Goal: Book appointment/travel/reservation

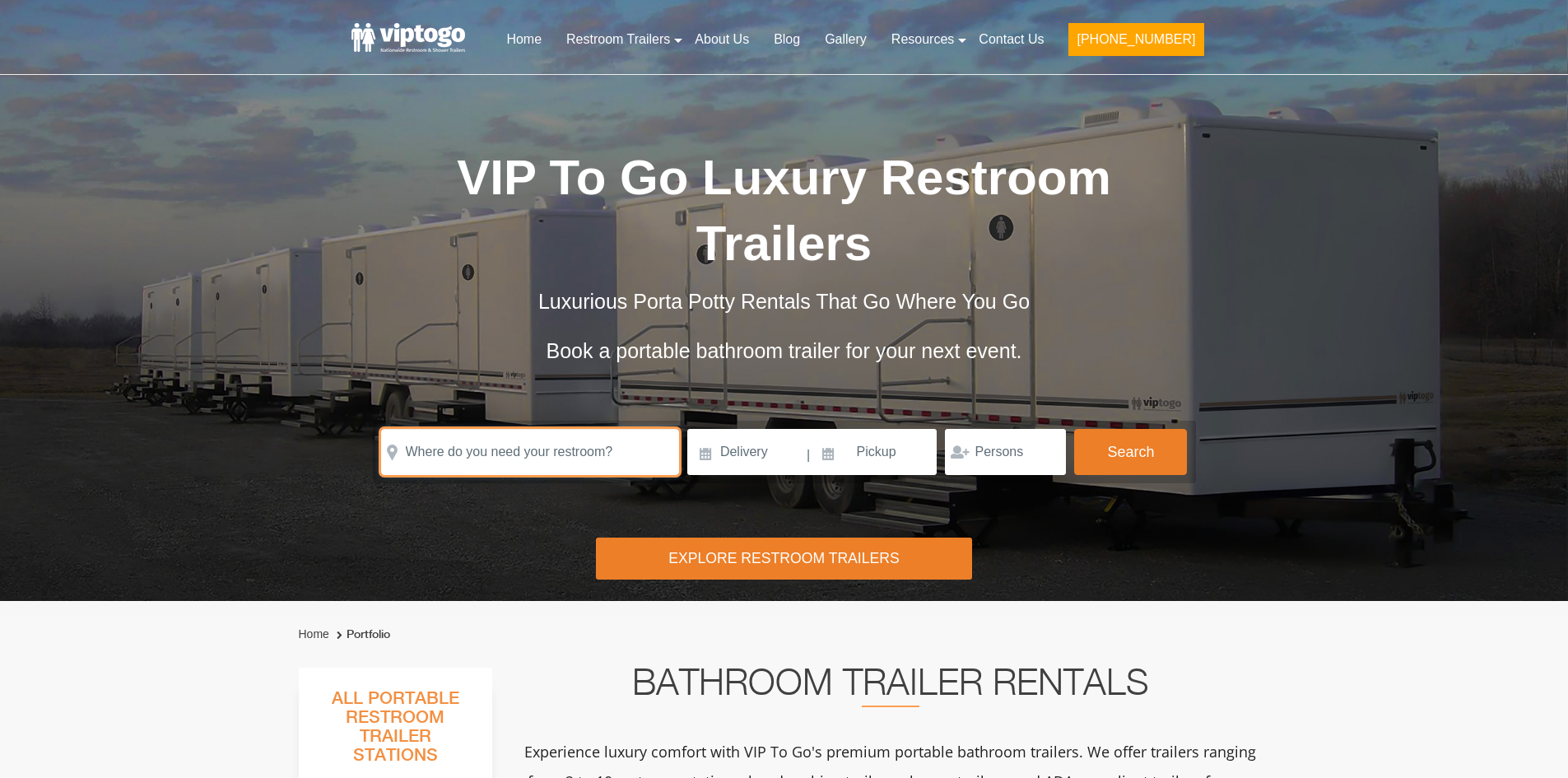
click at [582, 455] on input "text" at bounding box center [530, 452] width 298 height 46
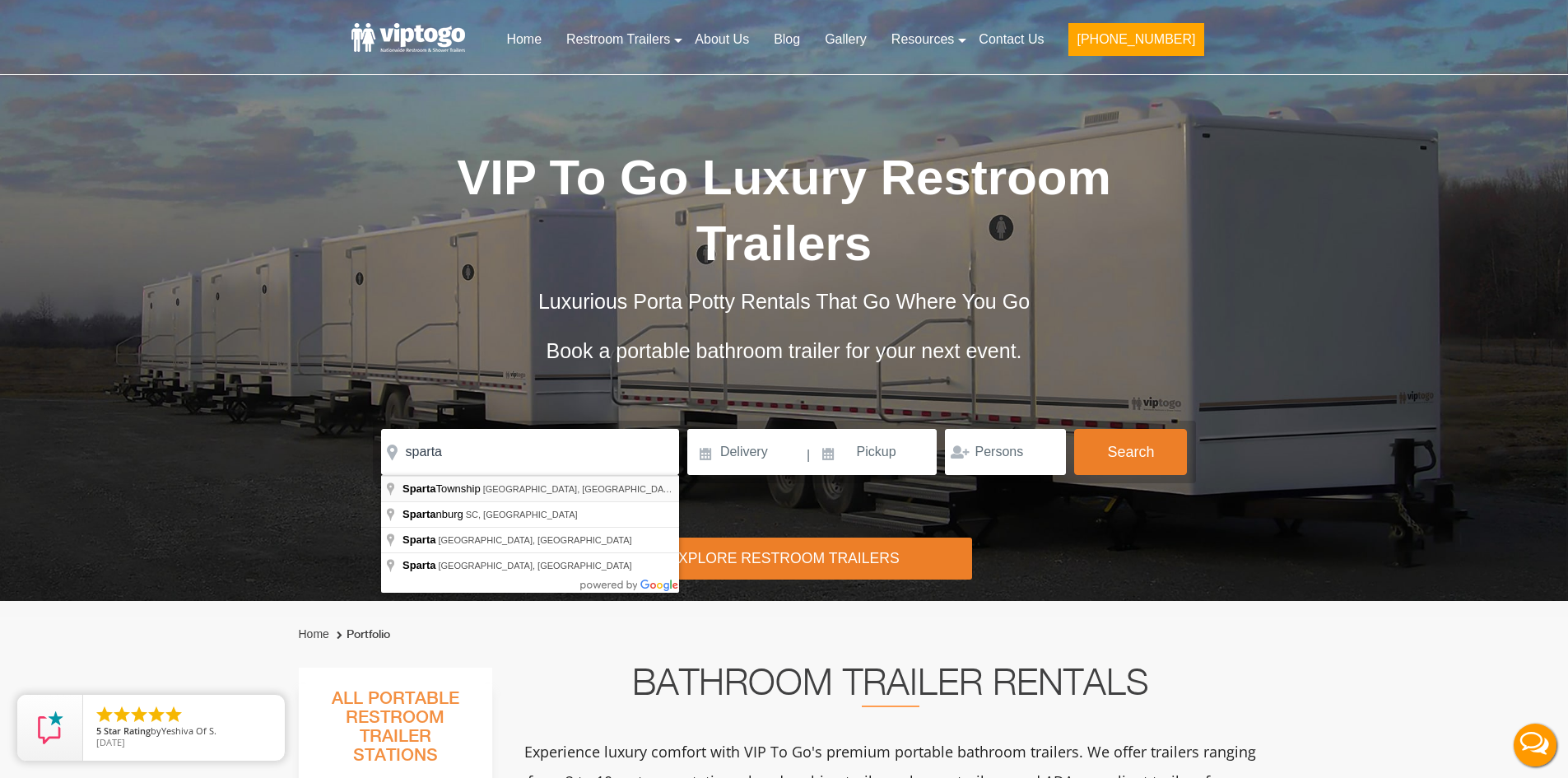
type input "[GEOGRAPHIC_DATA], [GEOGRAPHIC_DATA], [GEOGRAPHIC_DATA]"
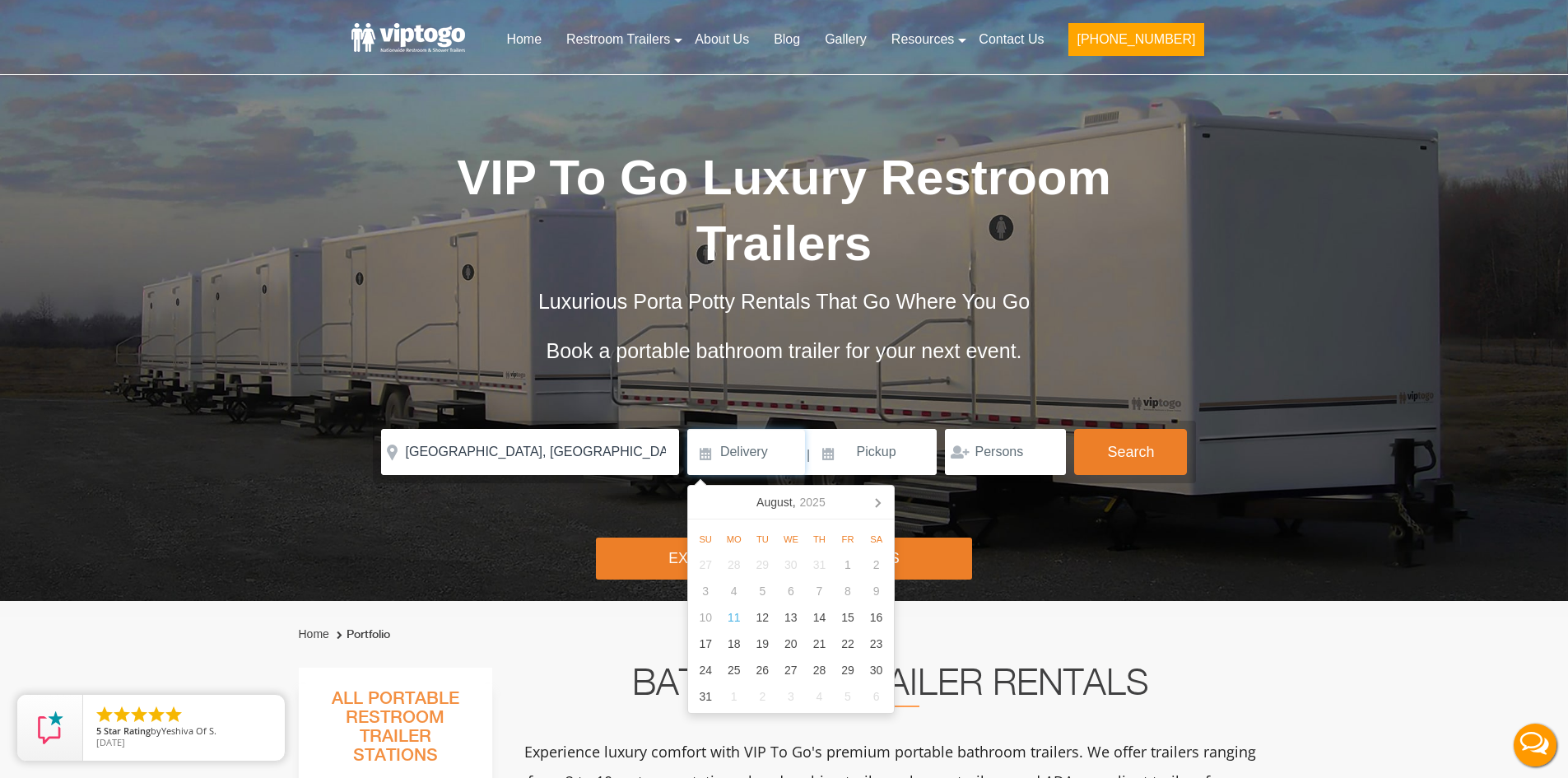
click at [732, 447] on input at bounding box center [746, 452] width 118 height 46
click at [887, 643] on div "23" at bounding box center [877, 643] width 29 height 26
type input "[DATE]"
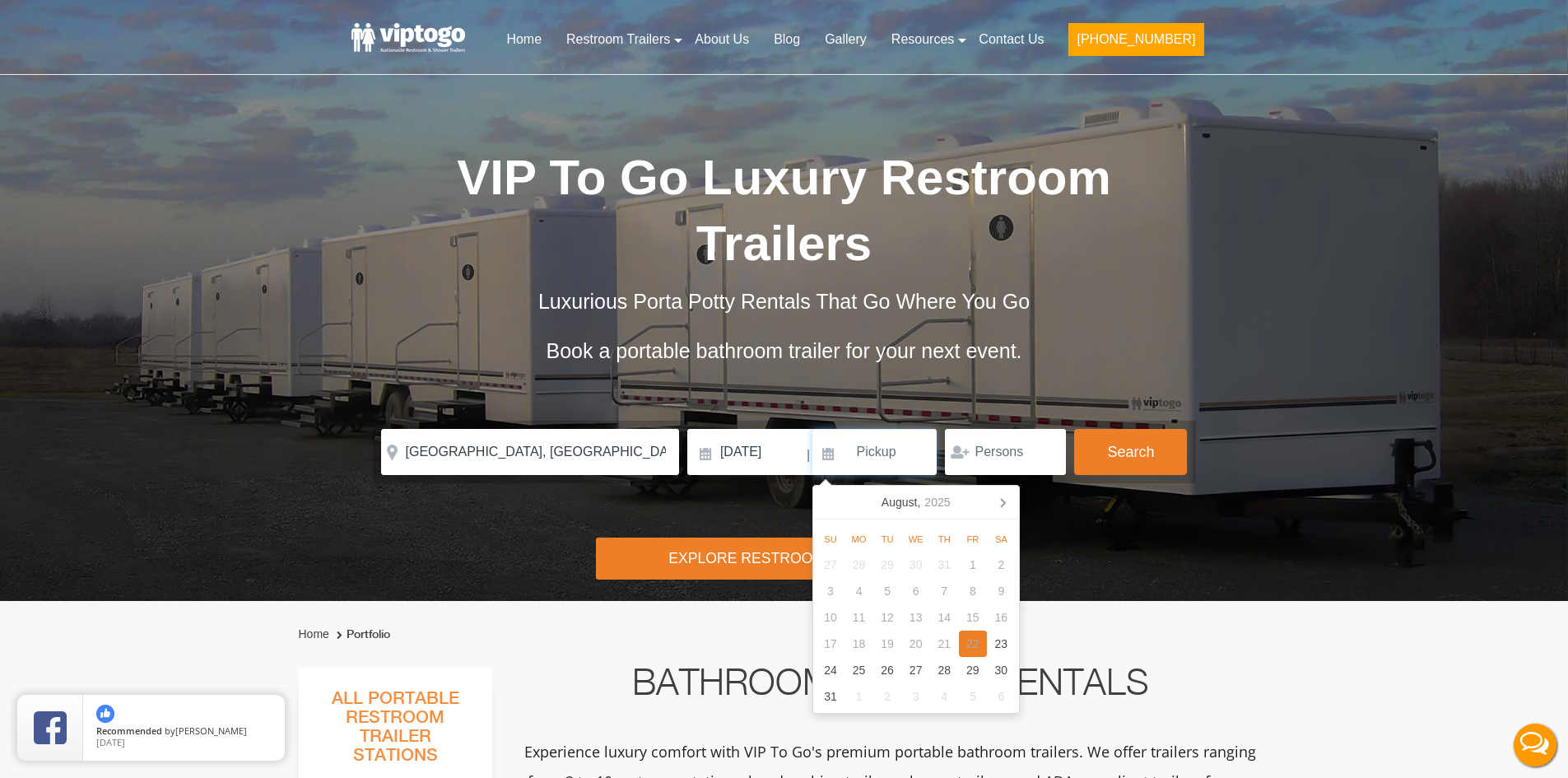
click at [987, 638] on div "23" at bounding box center [1002, 643] width 29 height 26
type input "[DATE]"
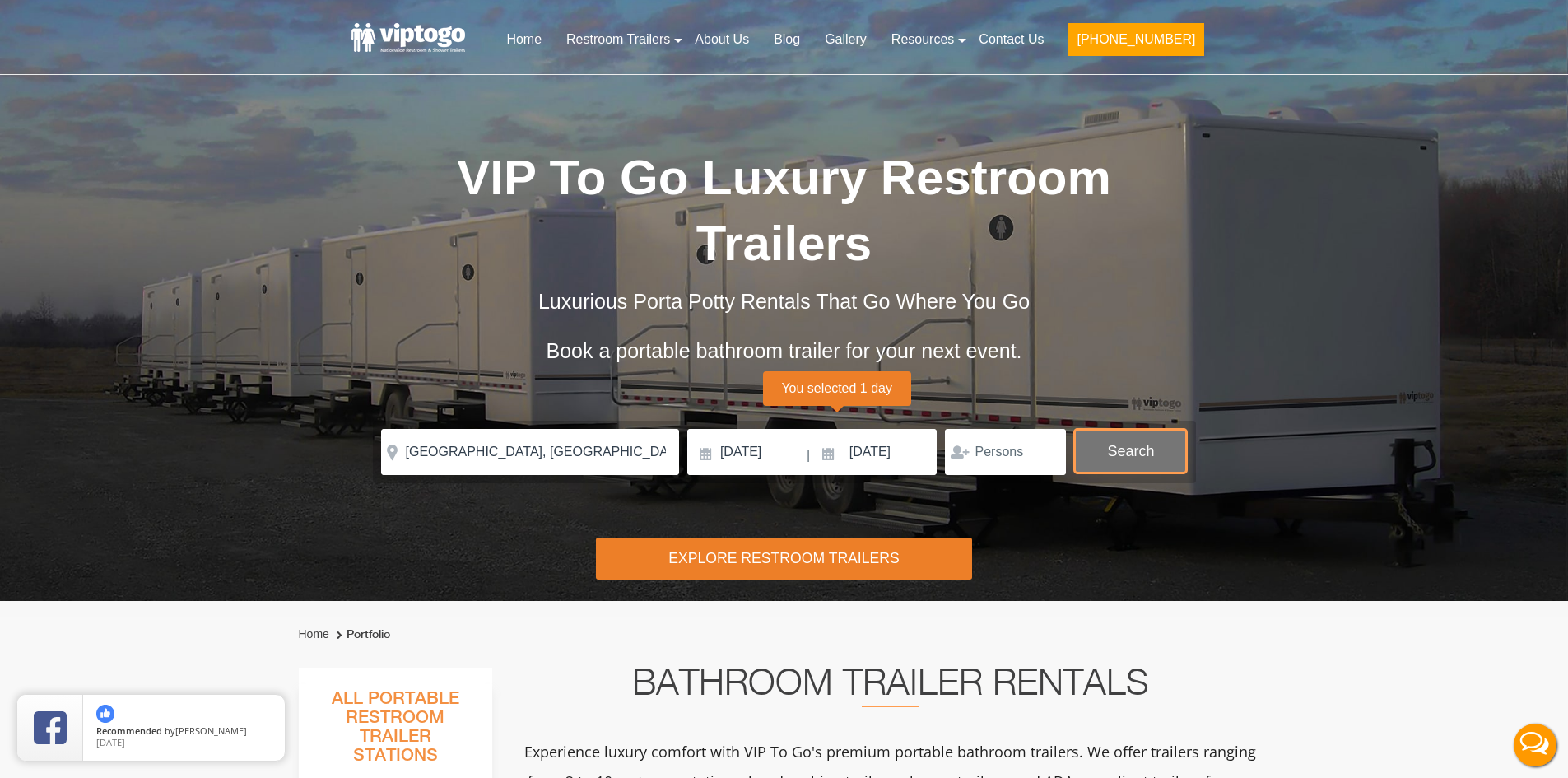
click at [1120, 469] on button "Search" at bounding box center [1131, 451] width 113 height 45
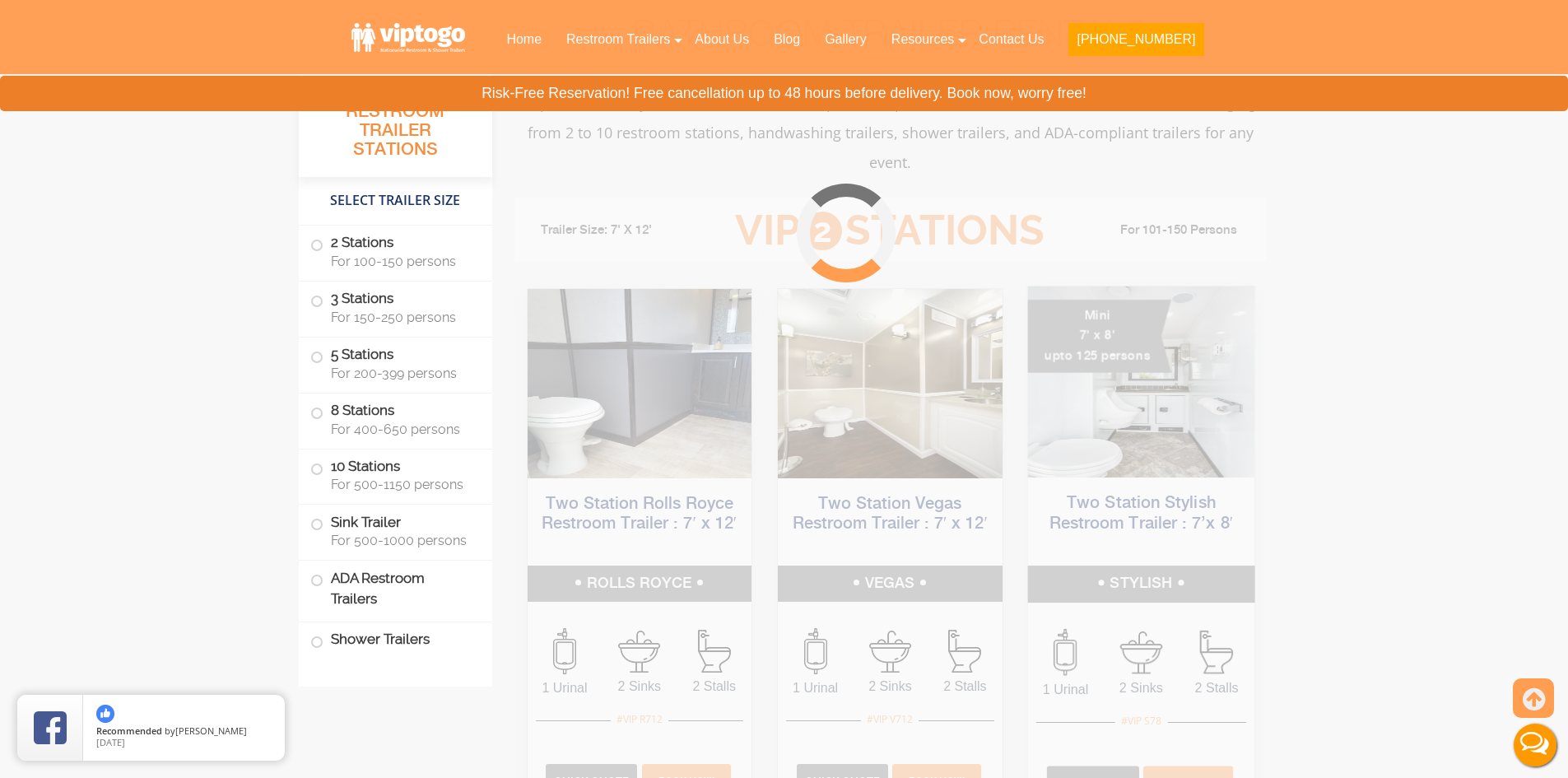
scroll to position [668, 0]
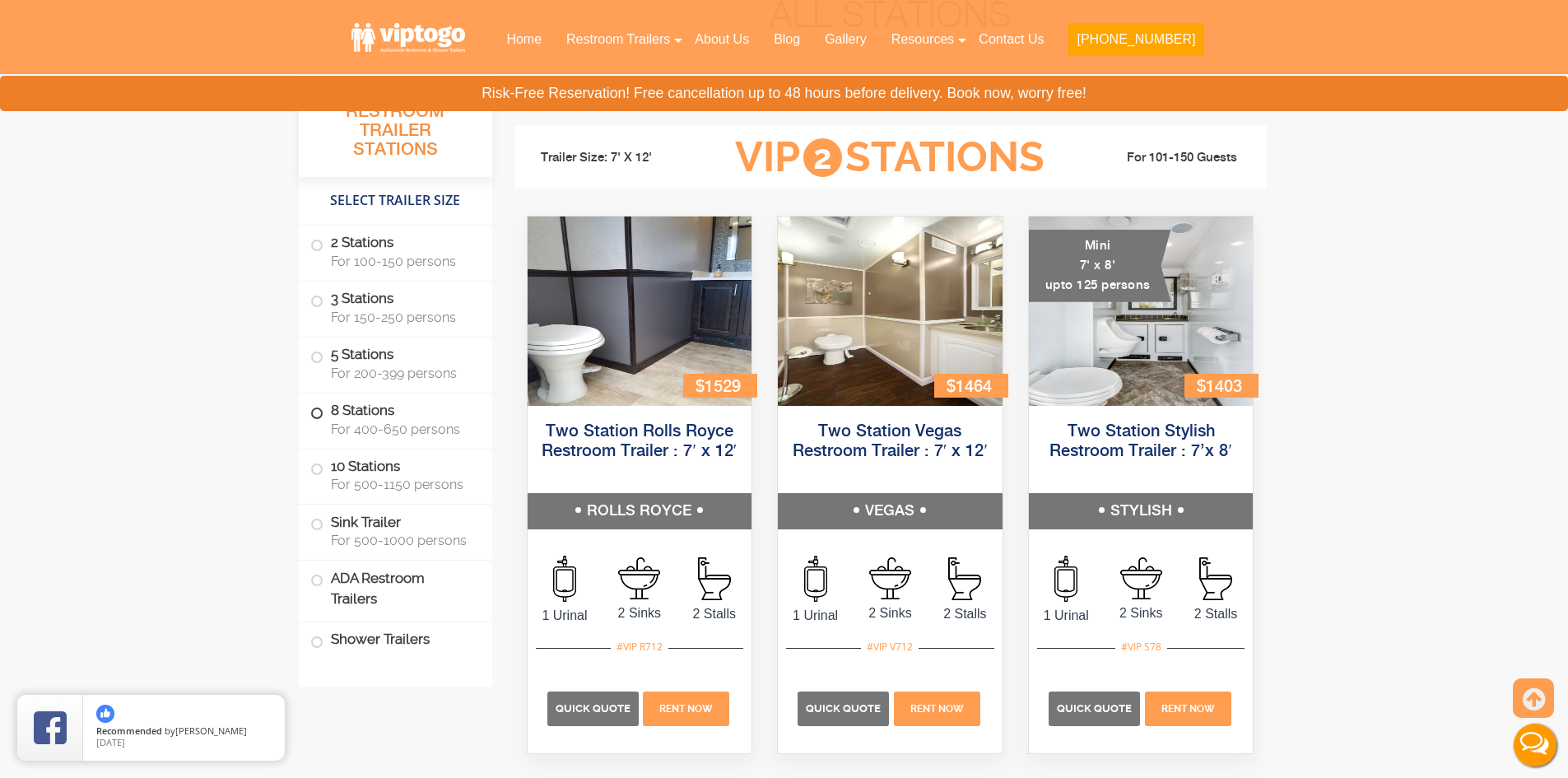
click at [345, 433] on span "For 400-650 persons" at bounding box center [402, 430] width 141 height 15
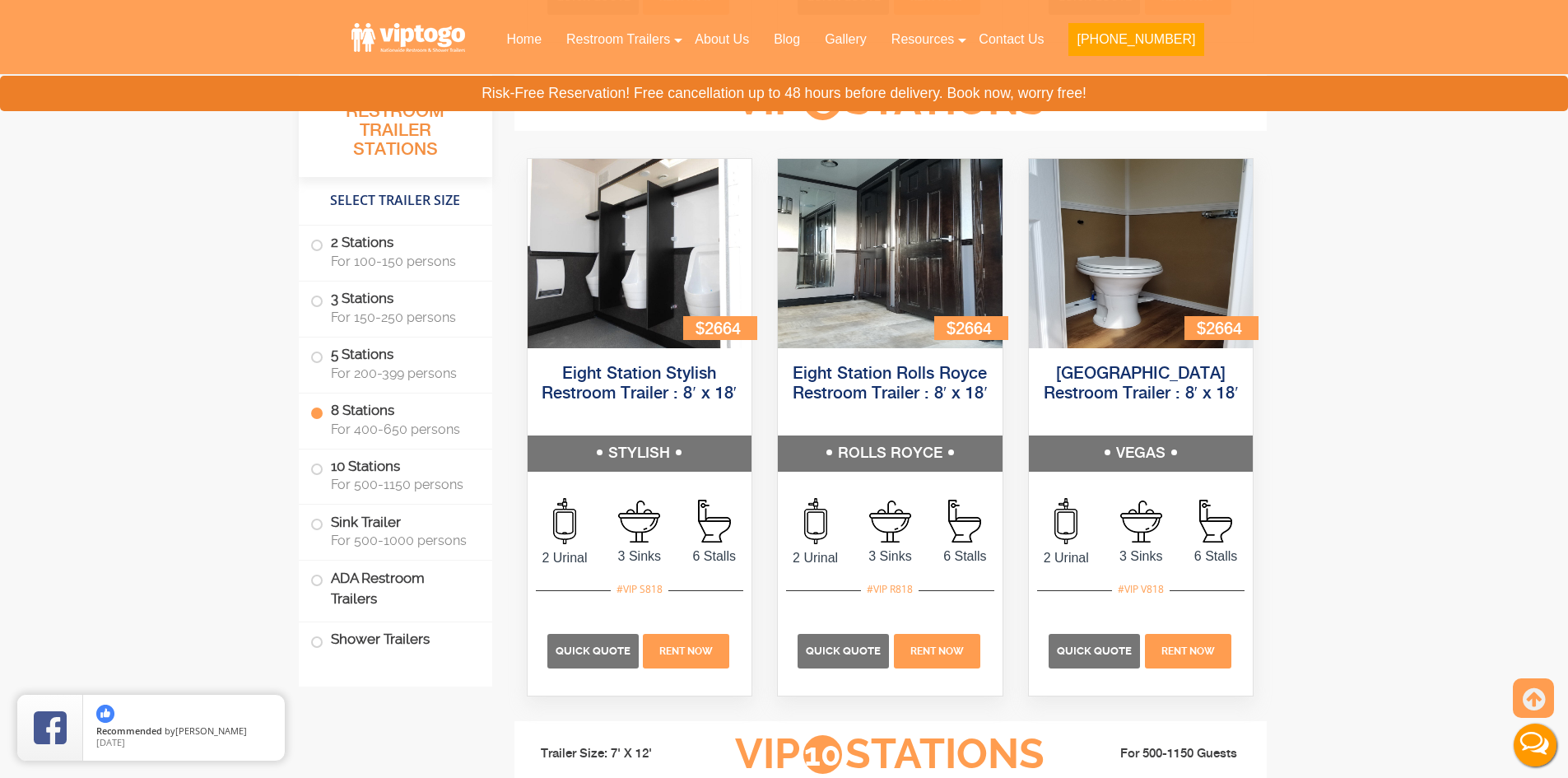
scroll to position [3121, 0]
